Goal: Check status: Check status

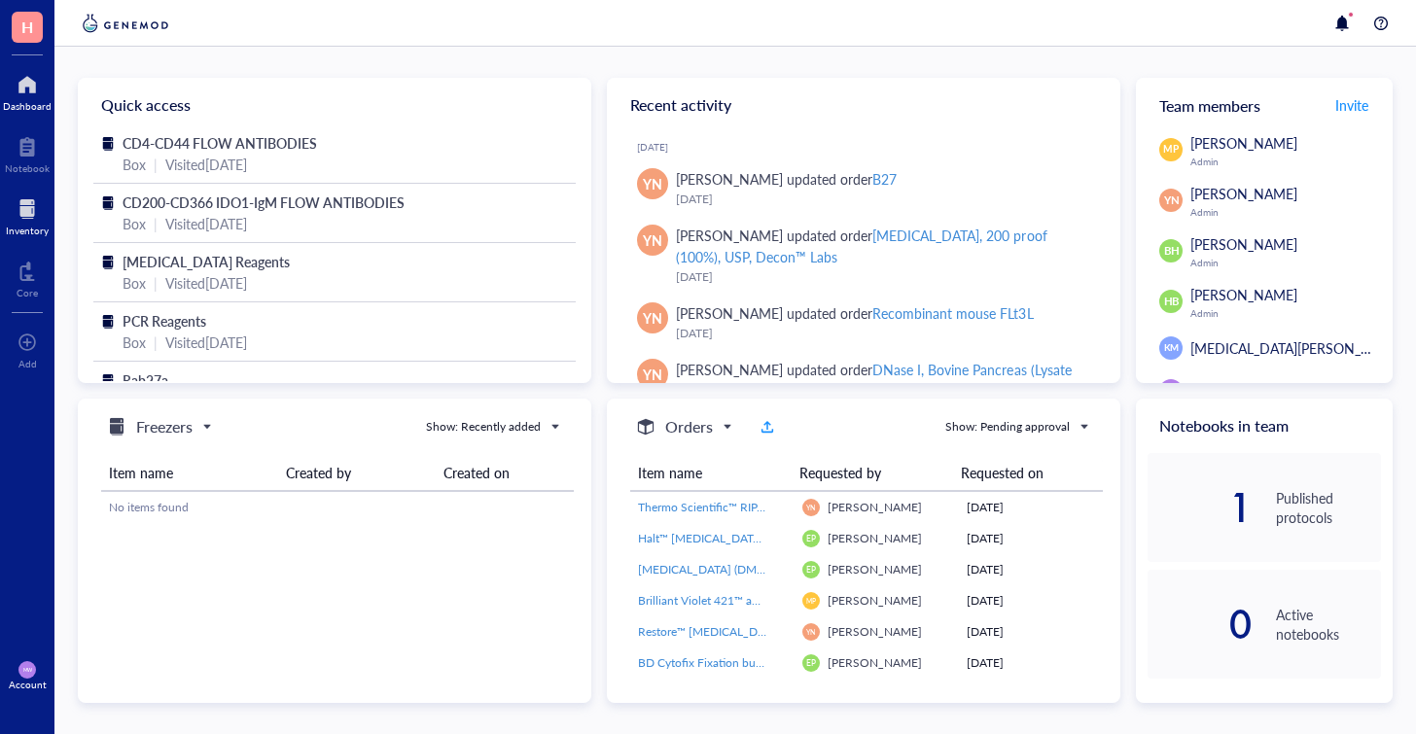
click at [25, 216] on div at bounding box center [27, 208] width 43 height 31
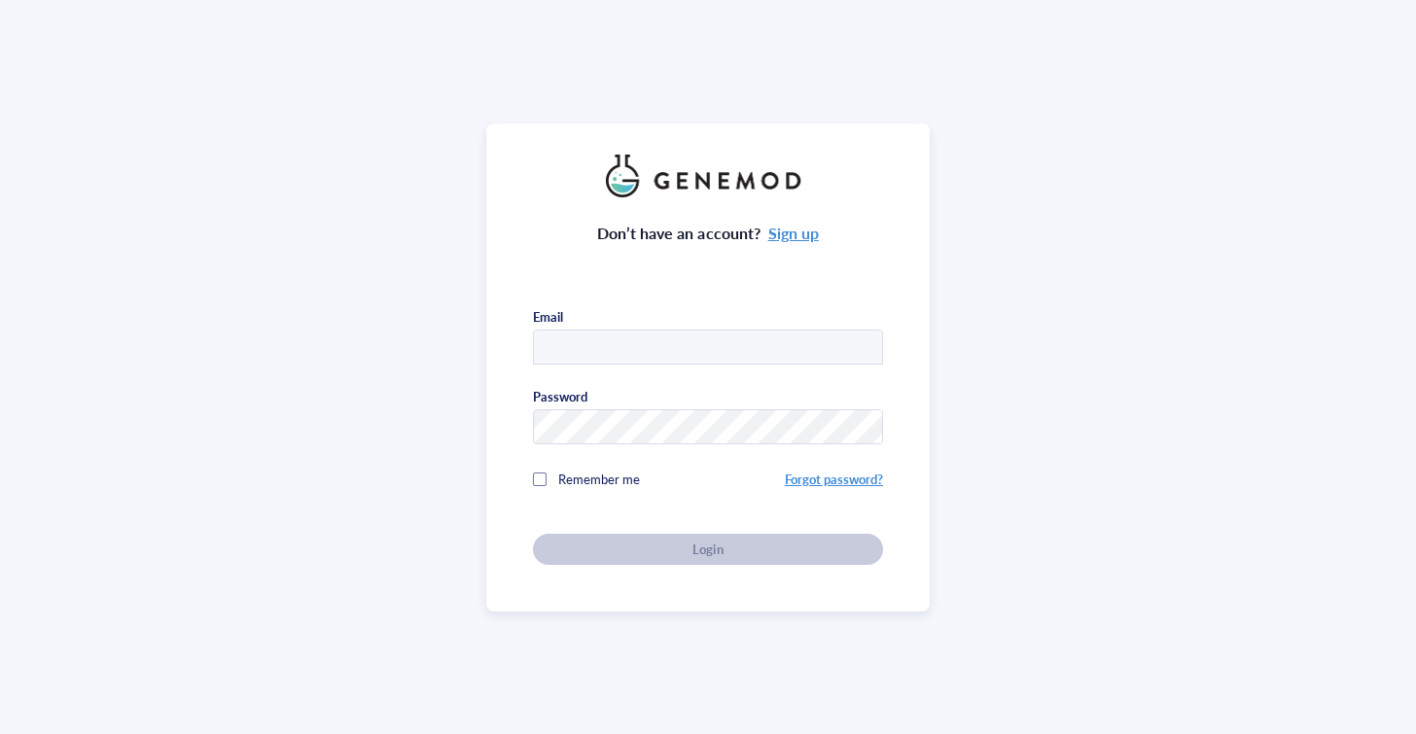
type input "[EMAIL_ADDRESS][DOMAIN_NAME]"
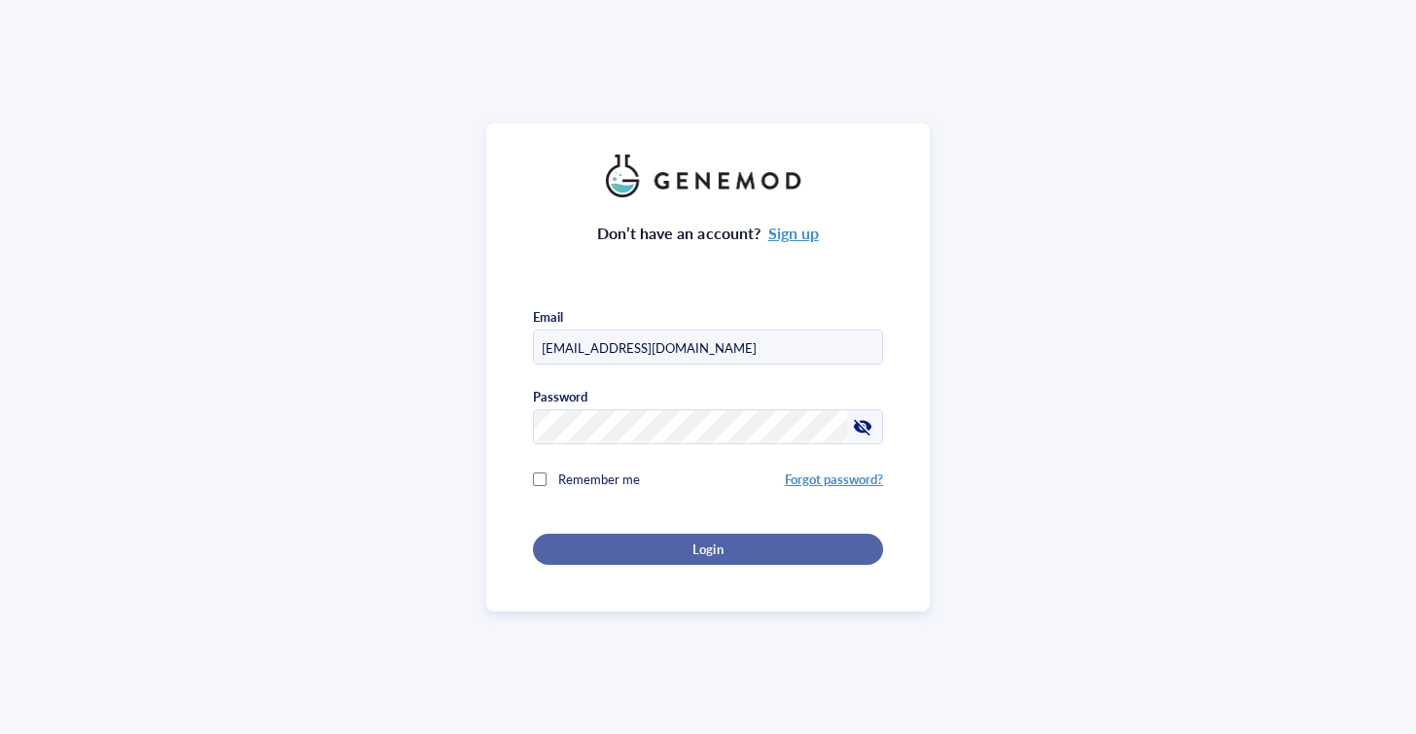
click at [596, 542] on div "Login" at bounding box center [708, 549] width 288 height 17
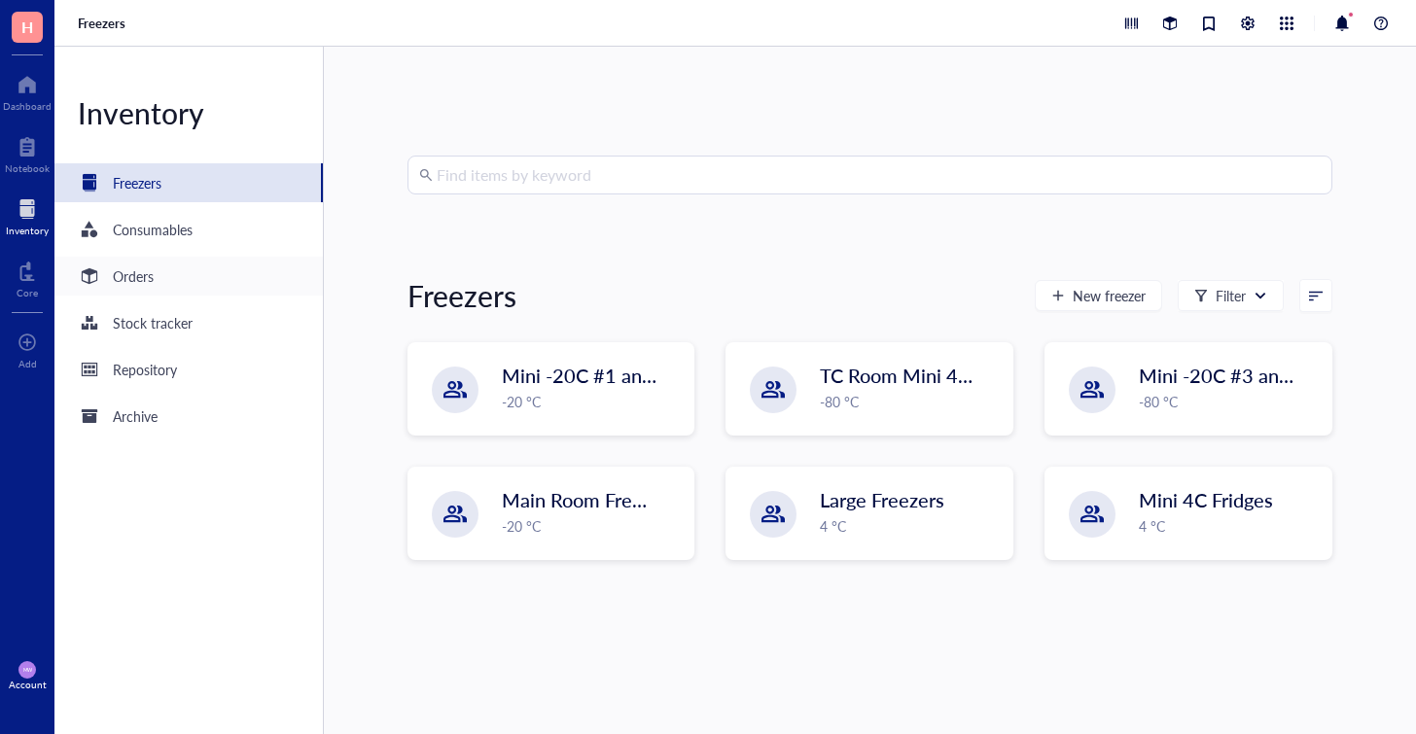
click at [192, 284] on div "Orders" at bounding box center [188, 276] width 268 height 39
